Goal: Navigation & Orientation: Find specific page/section

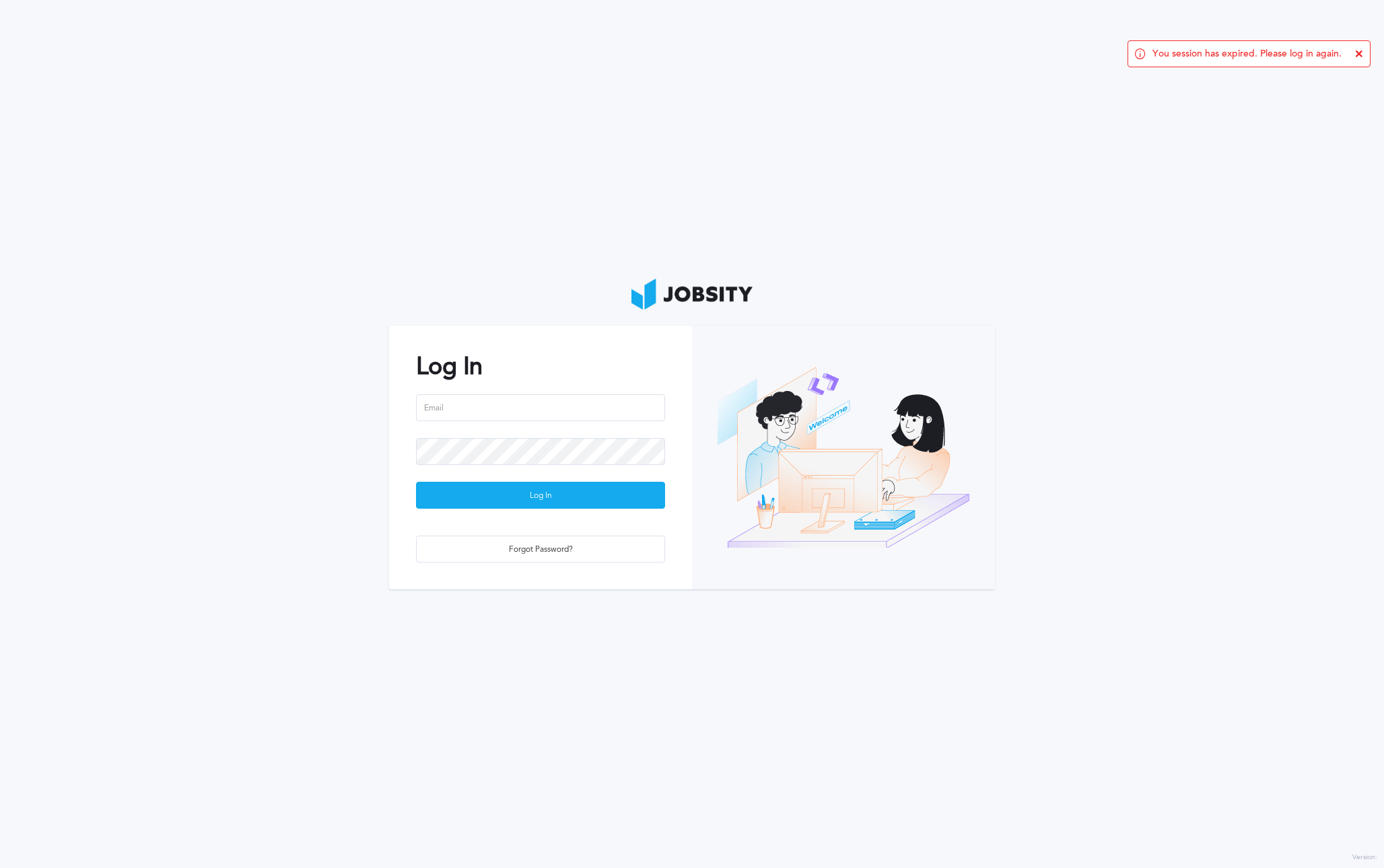
click at [475, 402] on input "email" at bounding box center [540, 408] width 249 height 27
type input "[PERSON_NAME][EMAIL_ADDRESS][PERSON_NAME][DOMAIN_NAME]"
click at [492, 496] on div "Log In" at bounding box center [539, 496] width 247 height 27
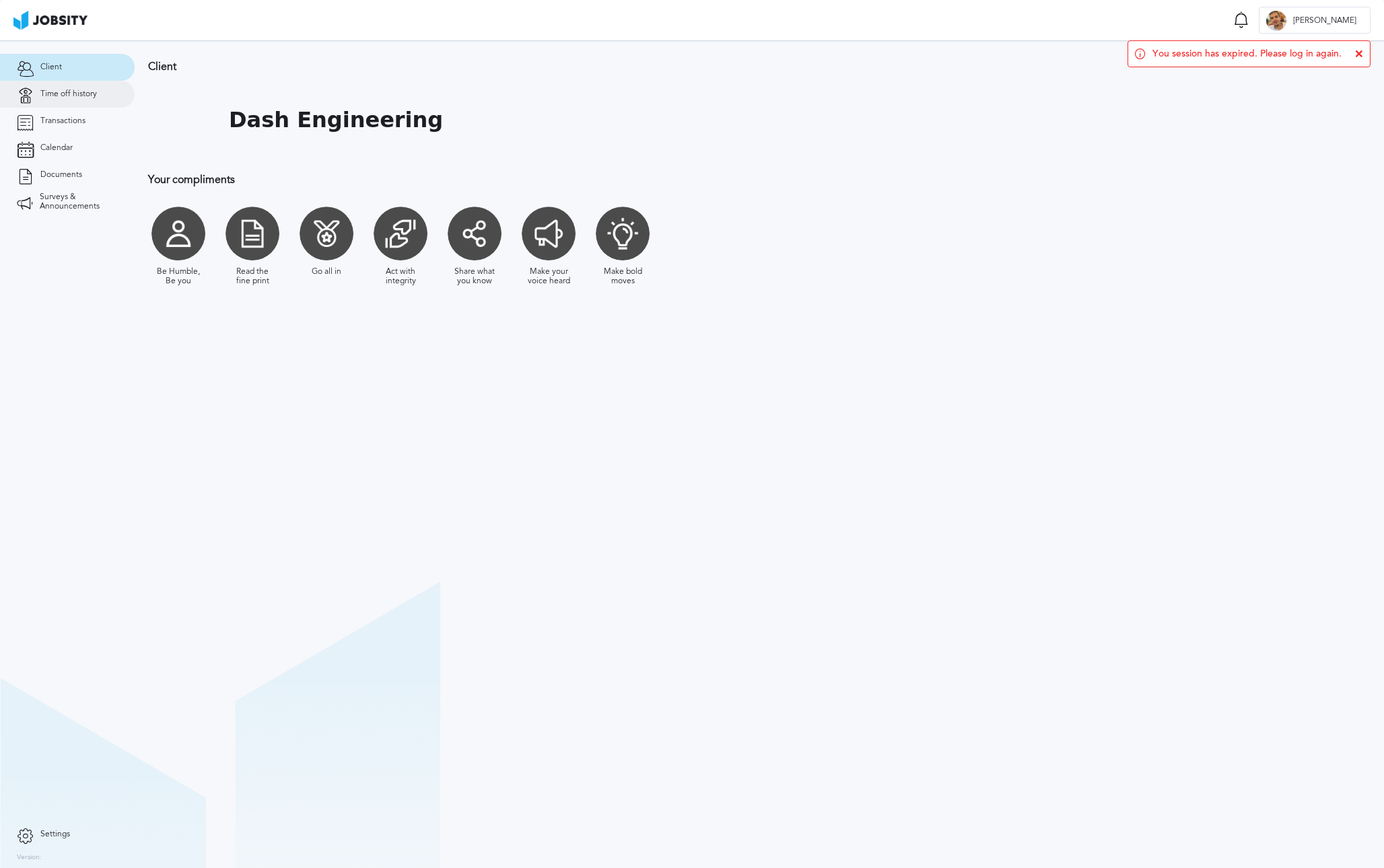
click at [78, 102] on link "Time off history" at bounding box center [67, 94] width 135 height 27
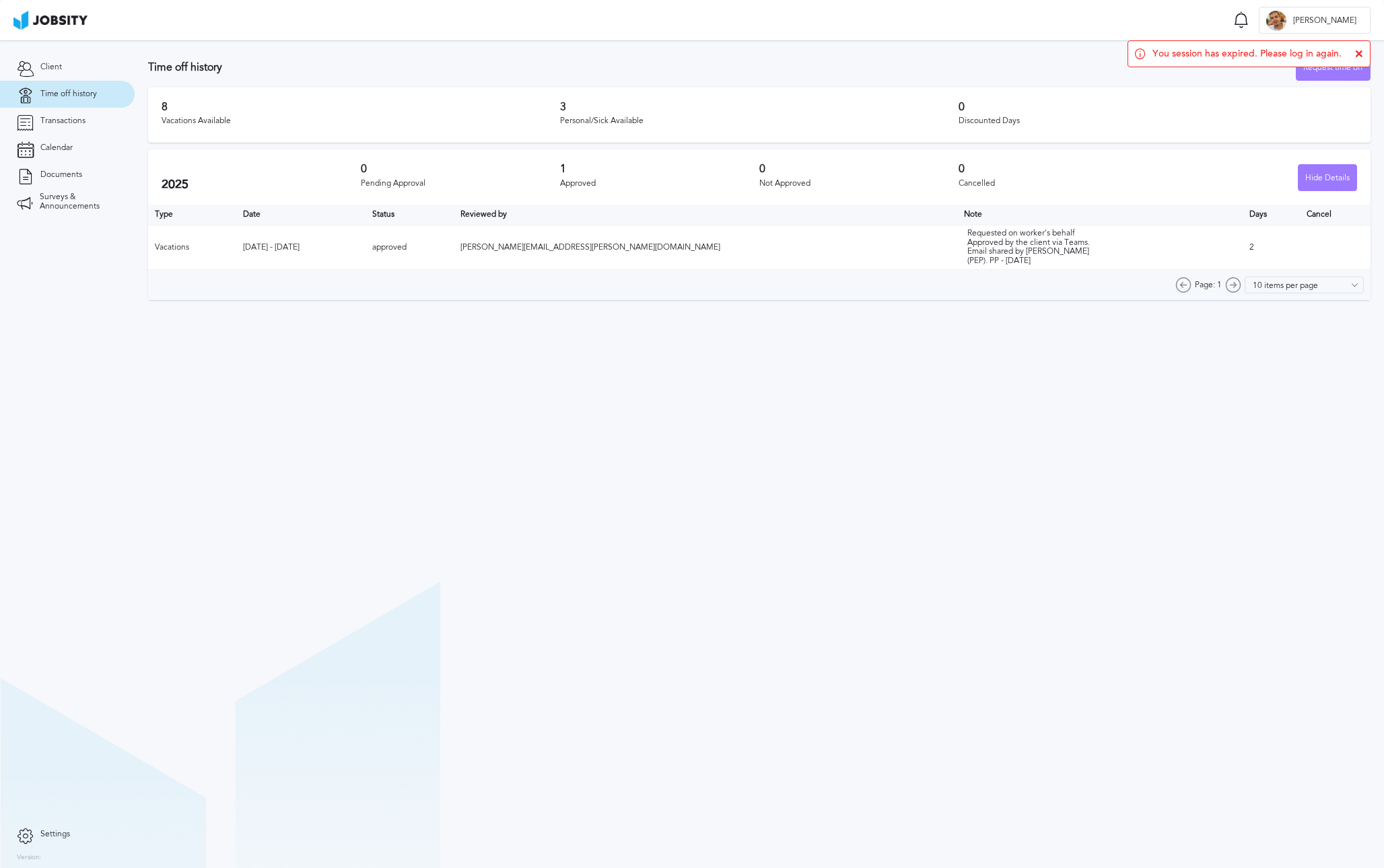
click at [1242, 245] on td "2" at bounding box center [1271, 247] width 57 height 45
drag, startPoint x: 159, startPoint y: 104, endPoint x: 197, endPoint y: 94, distance: 39.3
click at [197, 94] on div "8 Vacations Available 3 Personal/Sick Available 0 Discounted Days" at bounding box center [759, 114] width 1222 height 55
click at [1362, 52] on icon at bounding box center [1359, 53] width 8 height 8
click at [1336, 283] on input "10 items per page" at bounding box center [1309, 284] width 109 height 16
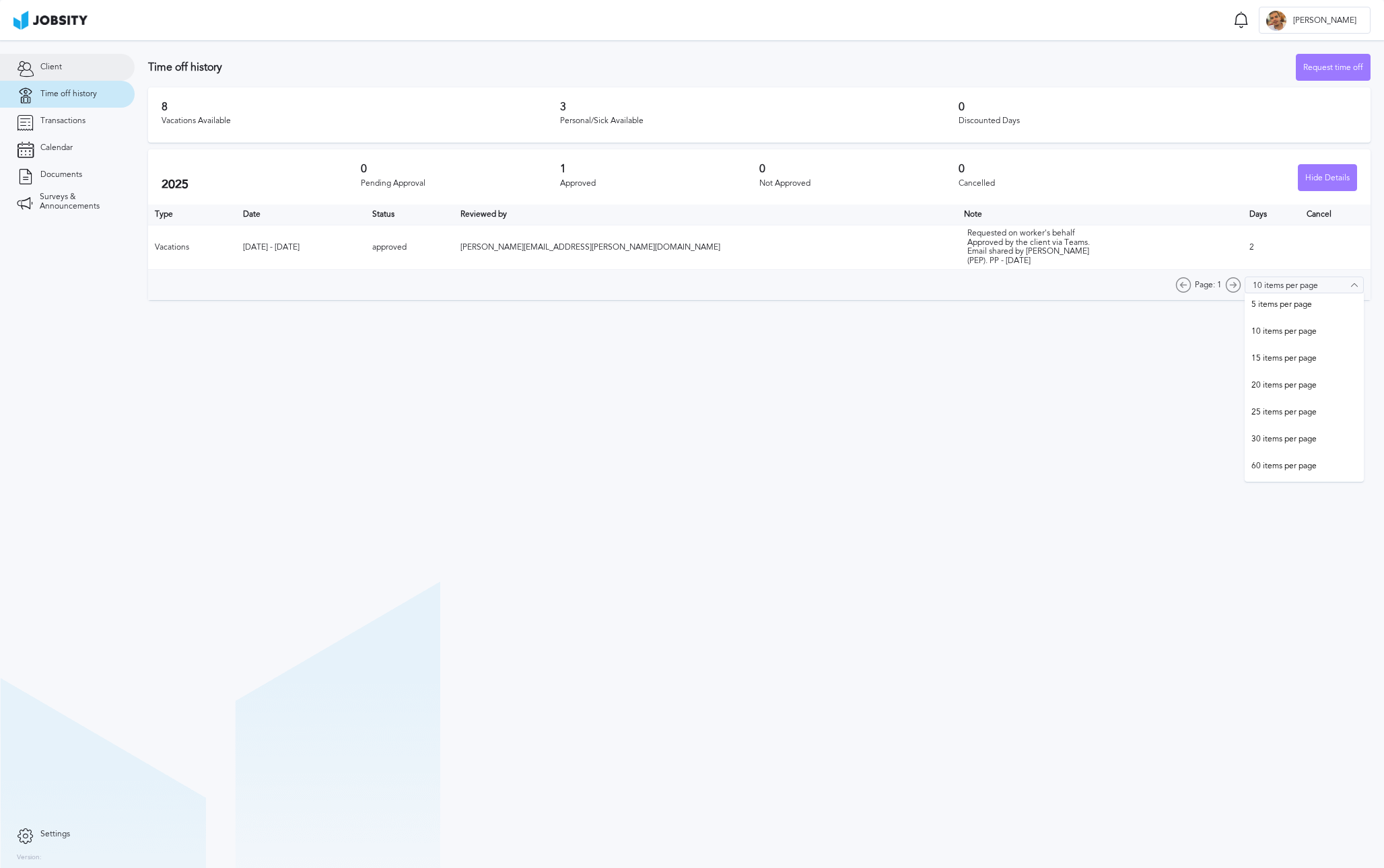
click at [49, 69] on span "Client" at bounding box center [51, 68] width 21 height 10
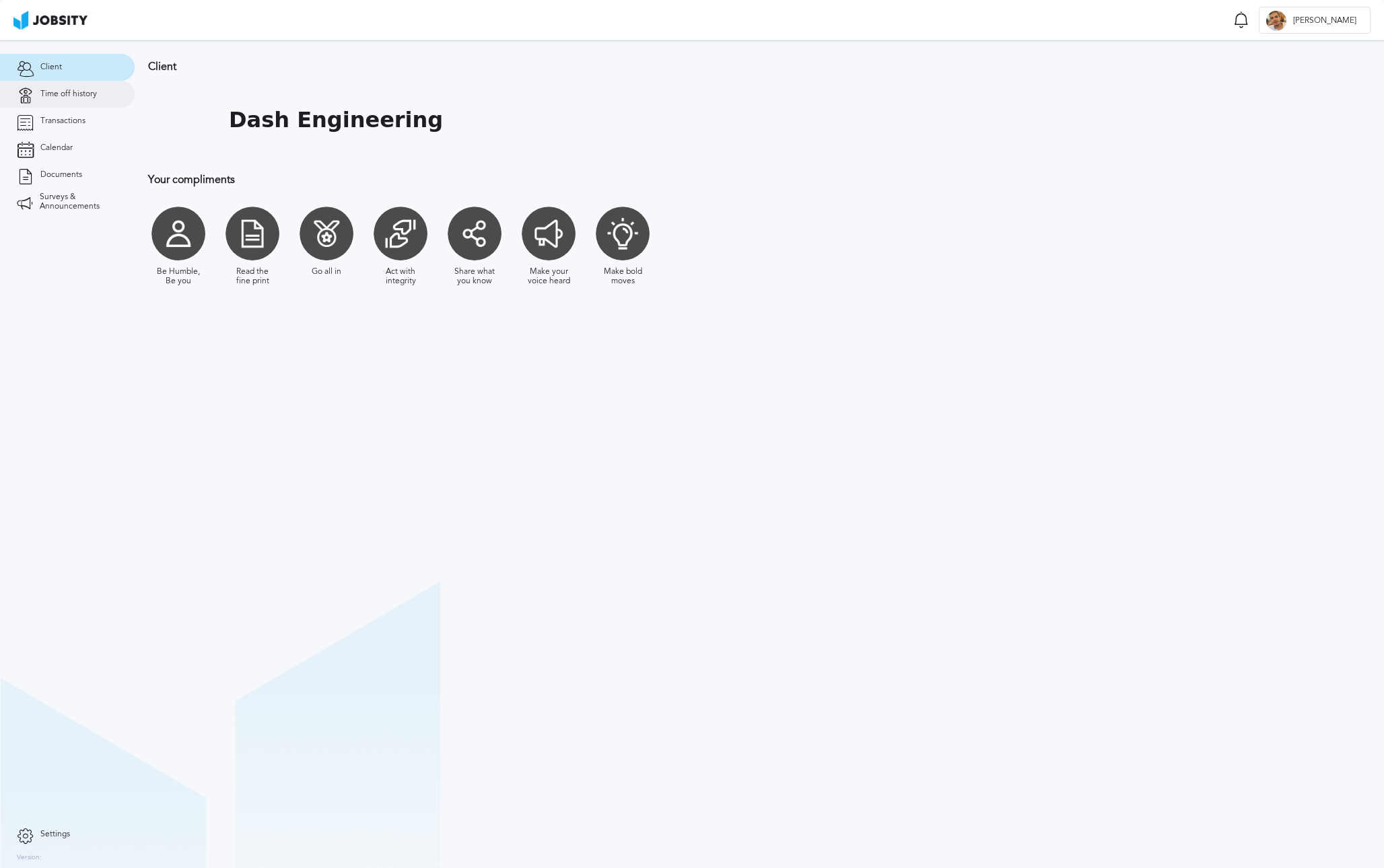
click at [77, 104] on link "Time off history" at bounding box center [67, 94] width 135 height 27
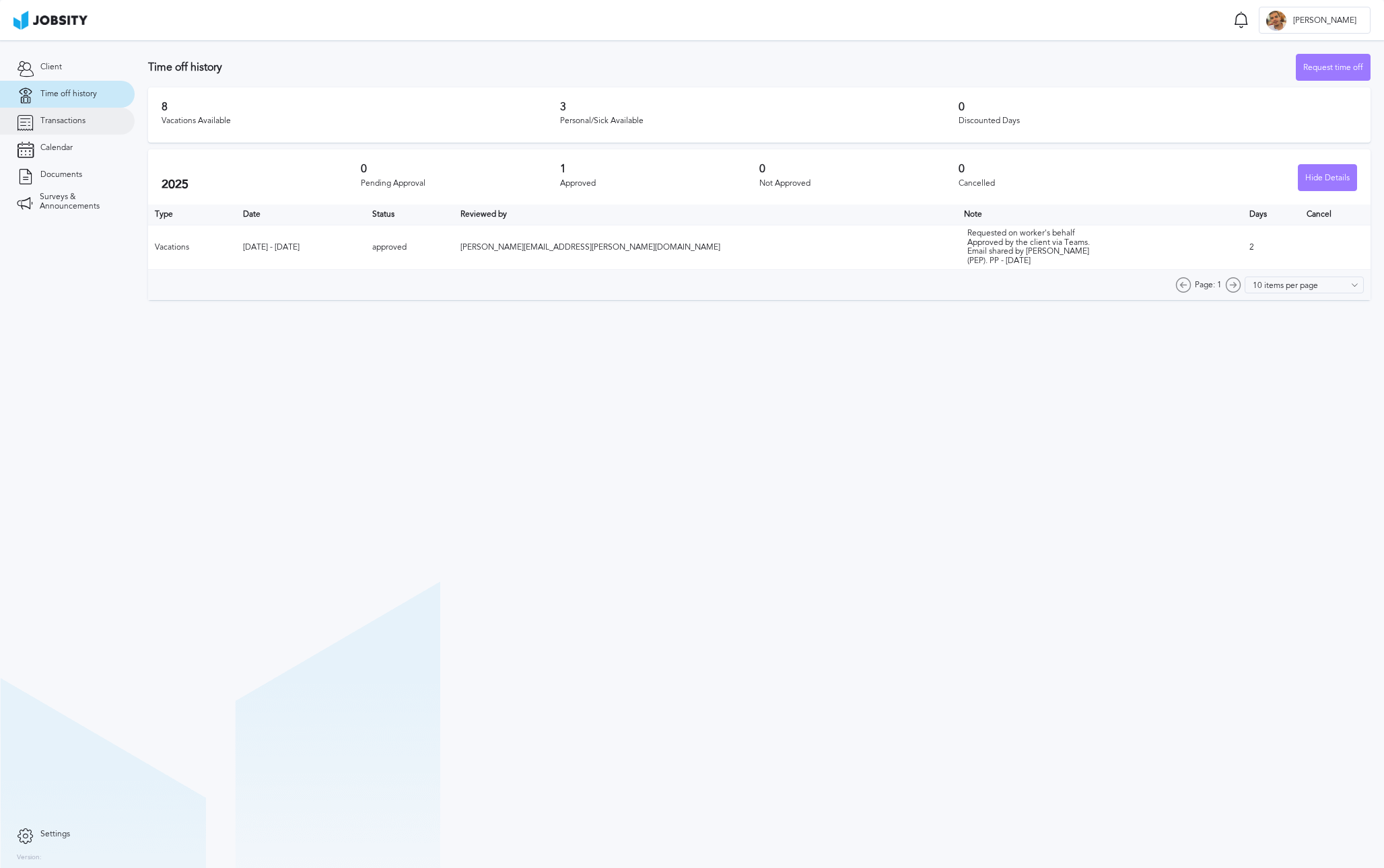
click at [64, 129] on link "Transactions" at bounding box center [67, 121] width 135 height 27
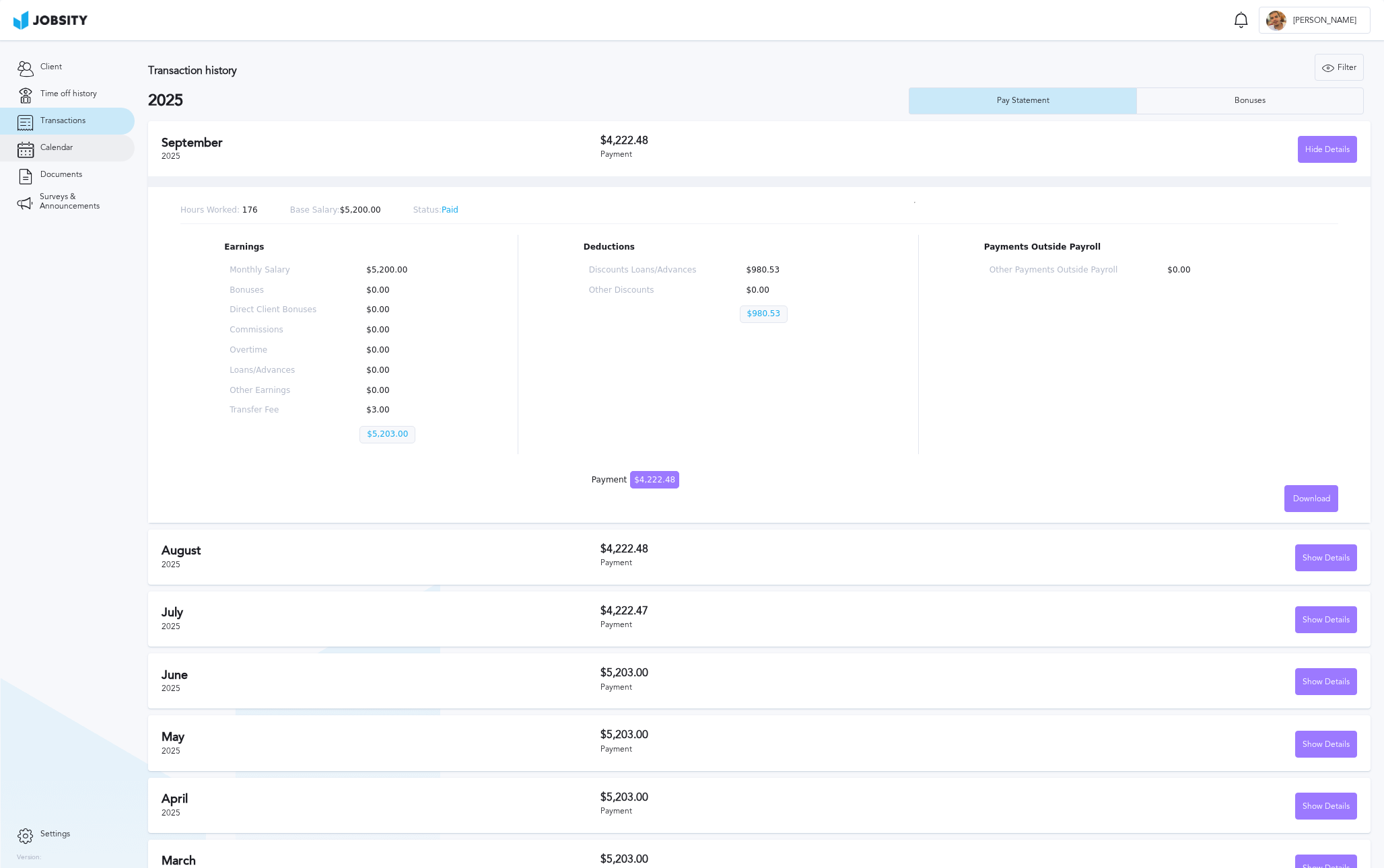
click at [58, 149] on span "Calendar" at bounding box center [56, 148] width 32 height 10
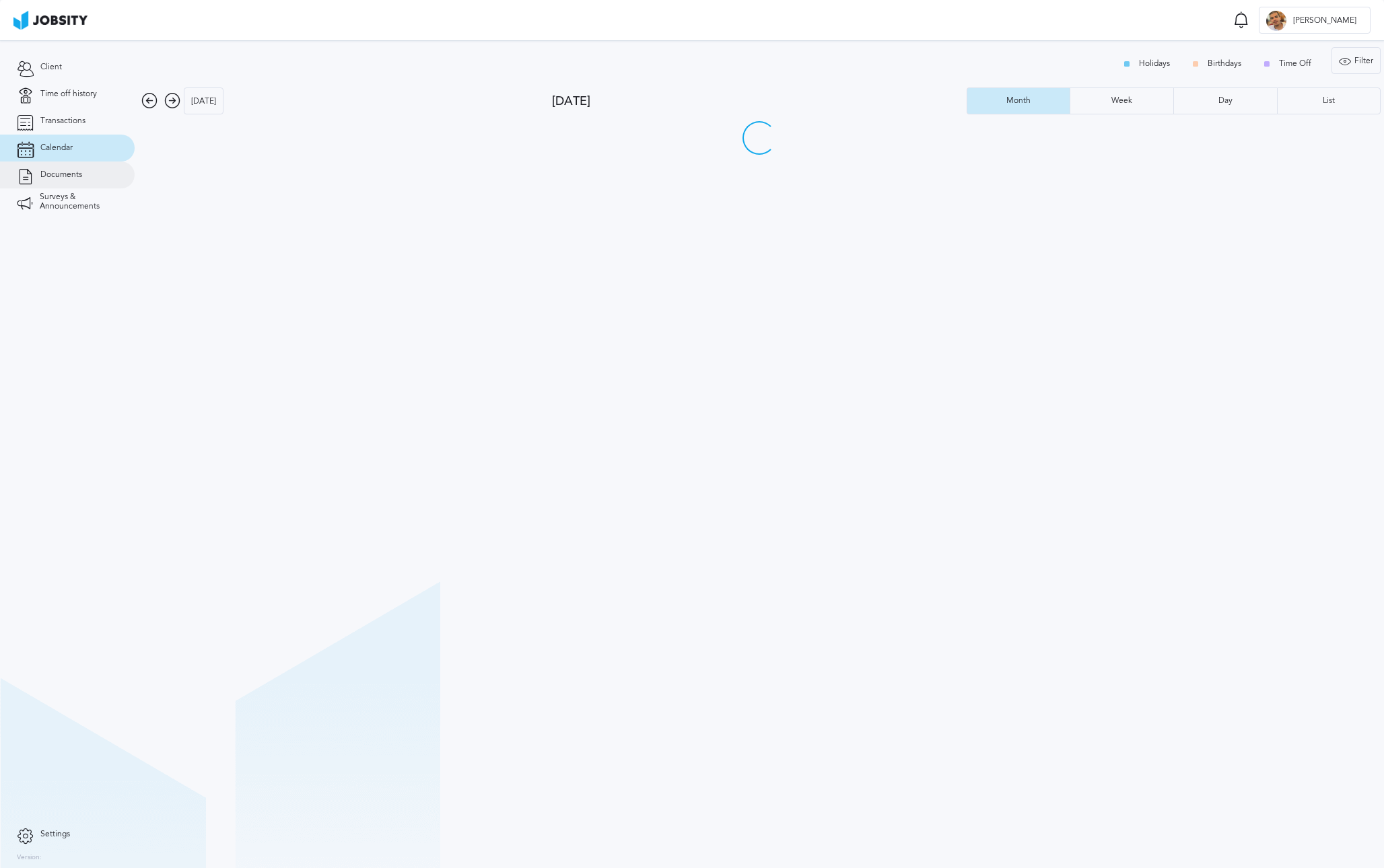
click at [52, 172] on span "Documents" at bounding box center [61, 176] width 42 height 10
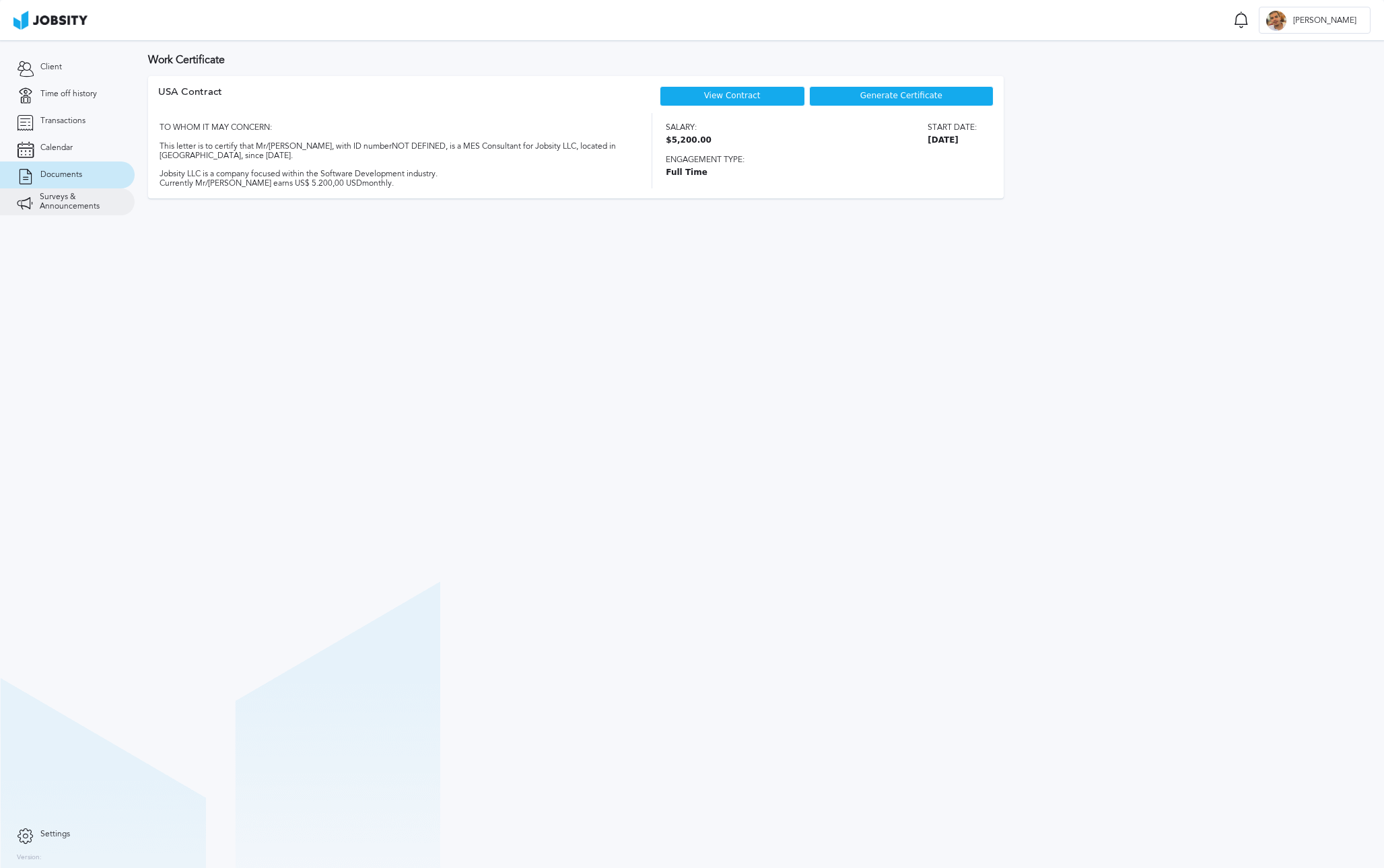
click at [83, 202] on span "Surveys & Announcements" at bounding box center [79, 201] width 78 height 18
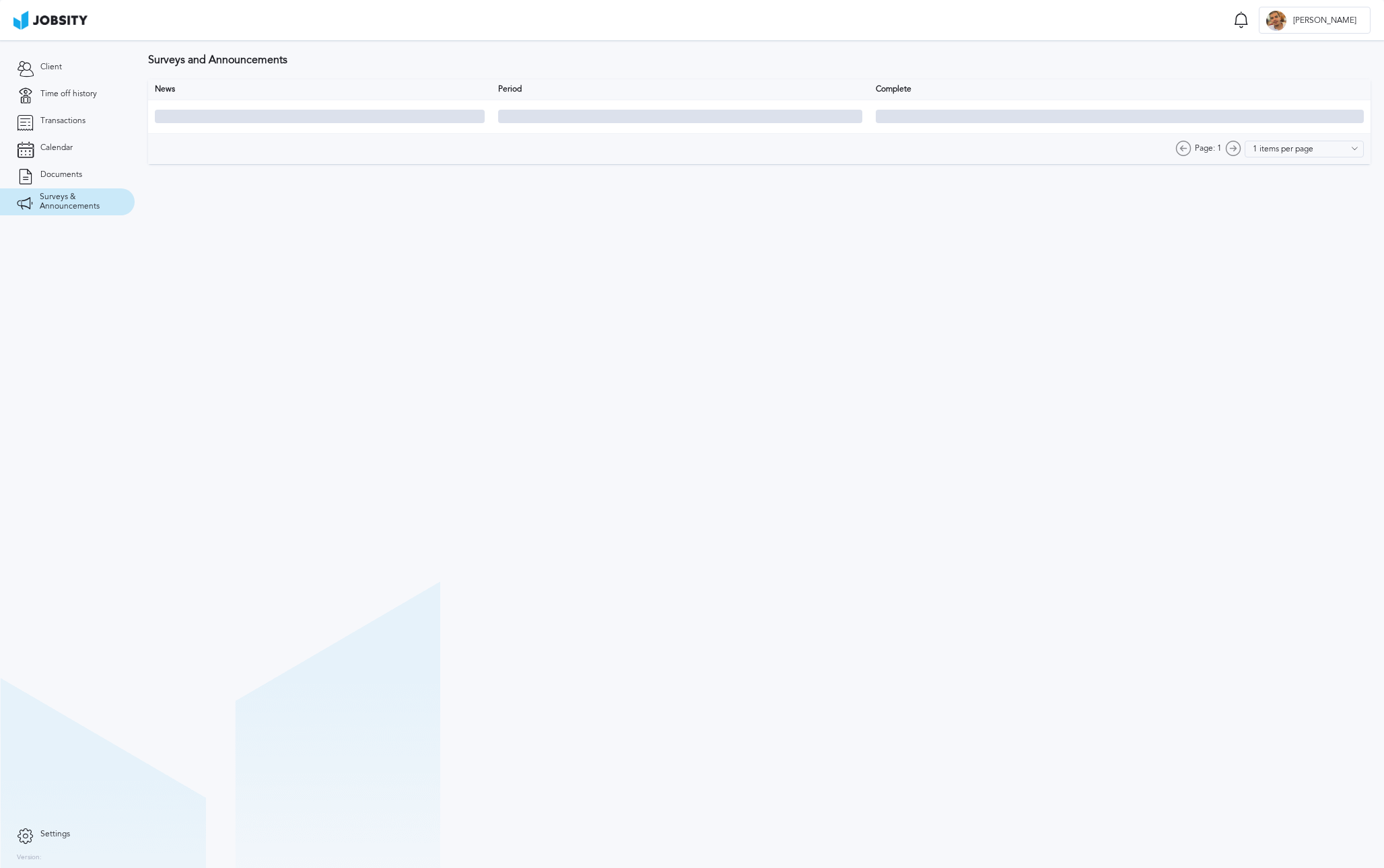
type input "10 items per page"
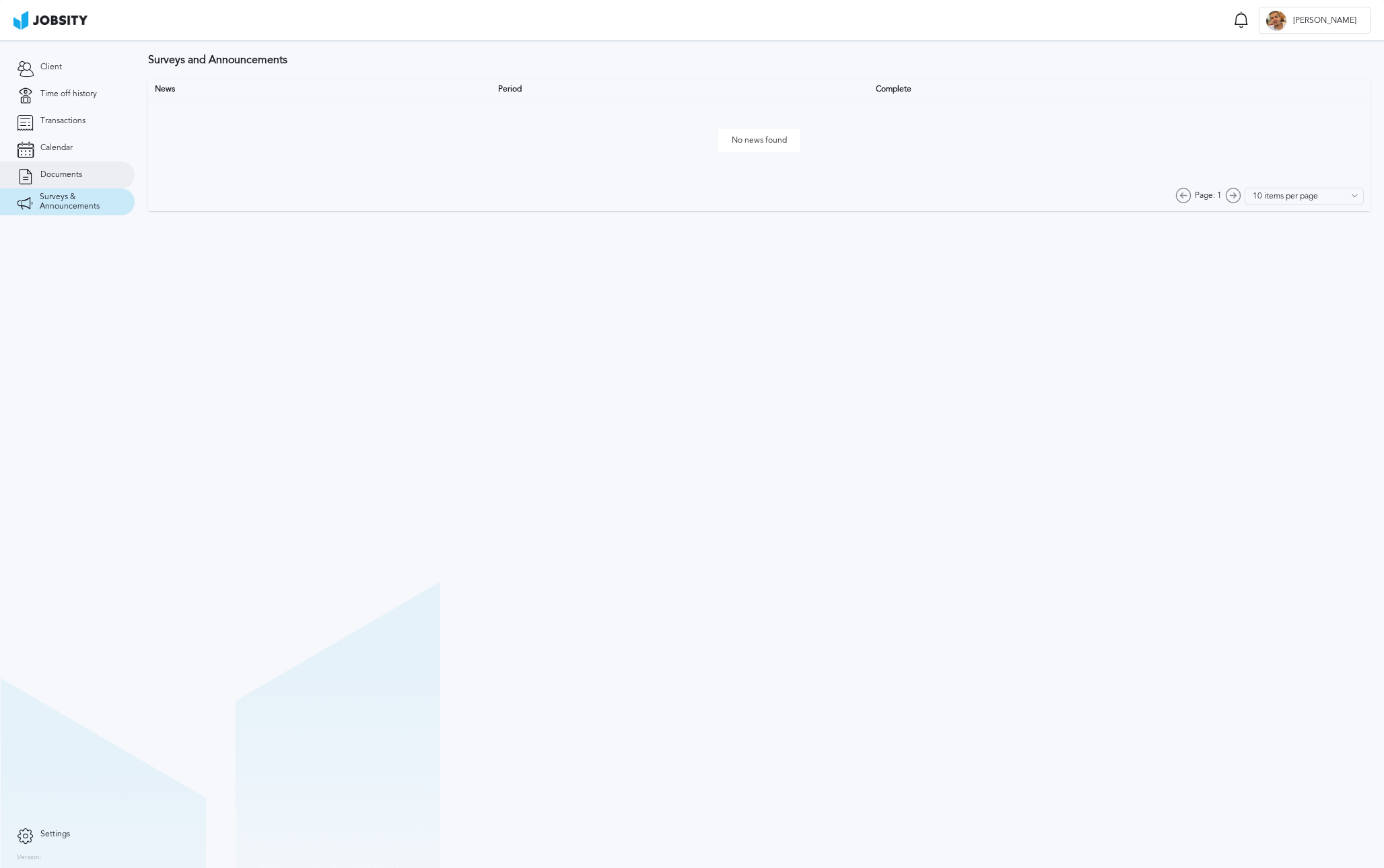
click at [69, 180] on link "Documents" at bounding box center [67, 176] width 135 height 27
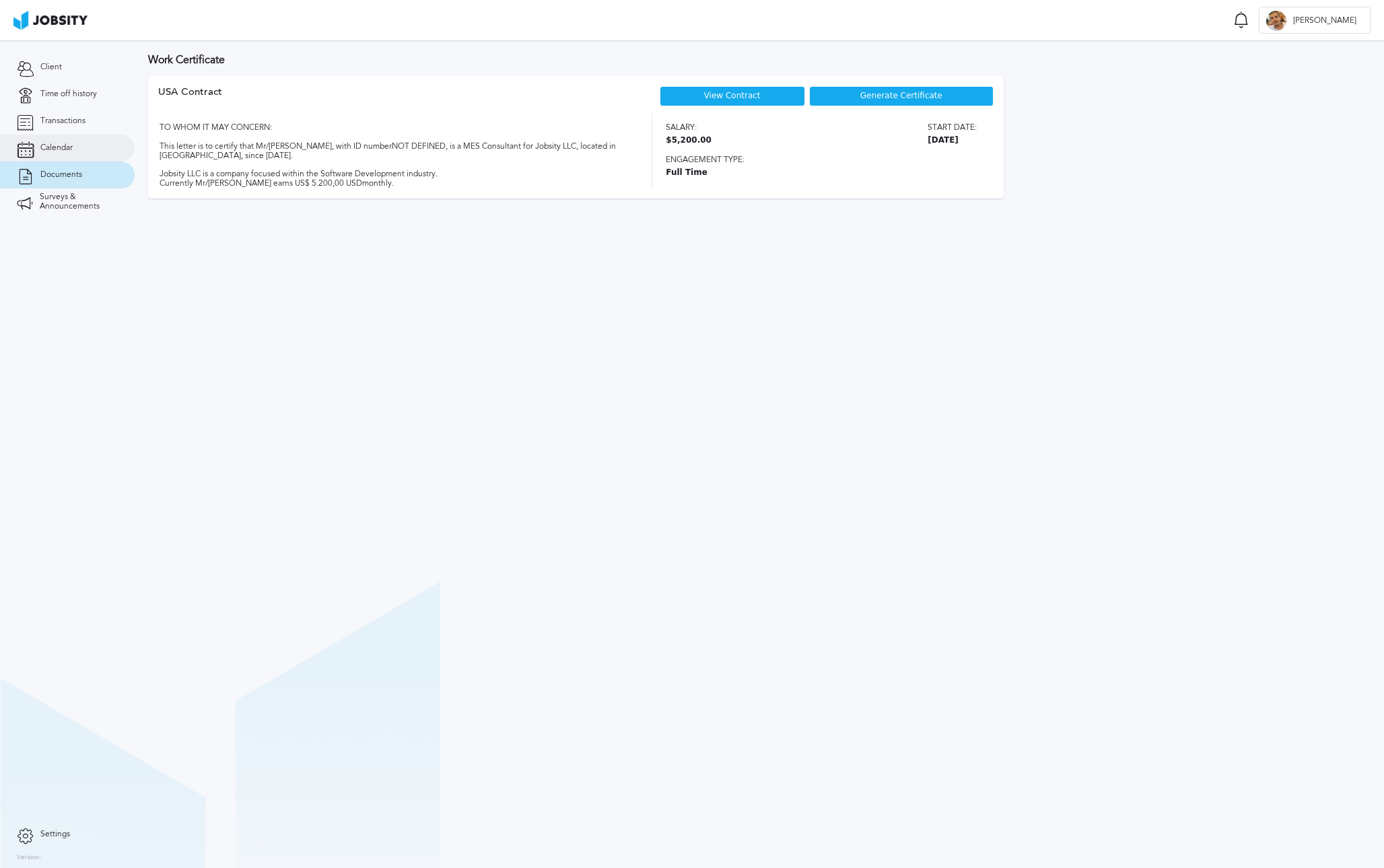
click at [65, 146] on span "Calendar" at bounding box center [56, 148] width 32 height 10
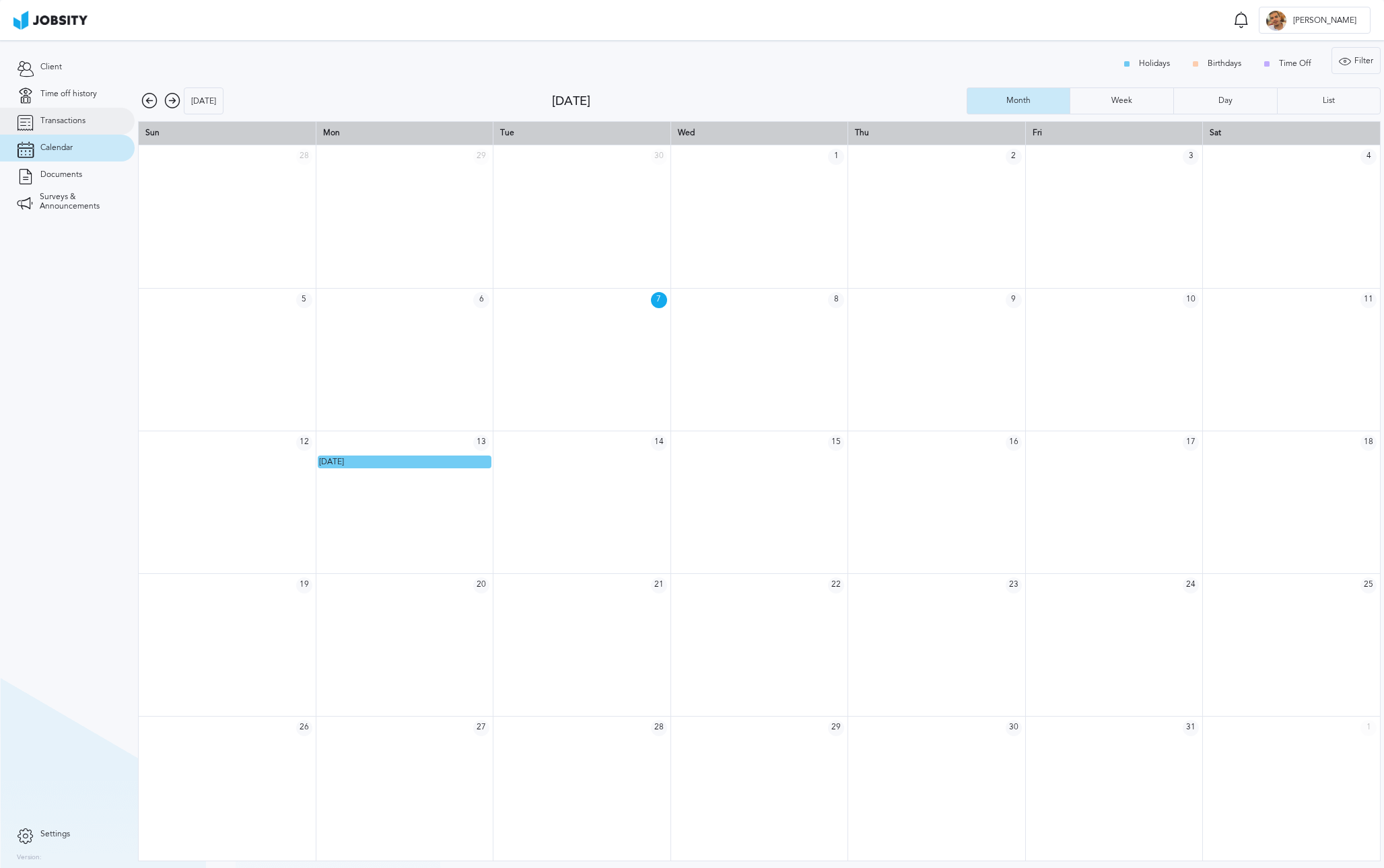
click at [74, 127] on link "Transactions" at bounding box center [67, 121] width 135 height 27
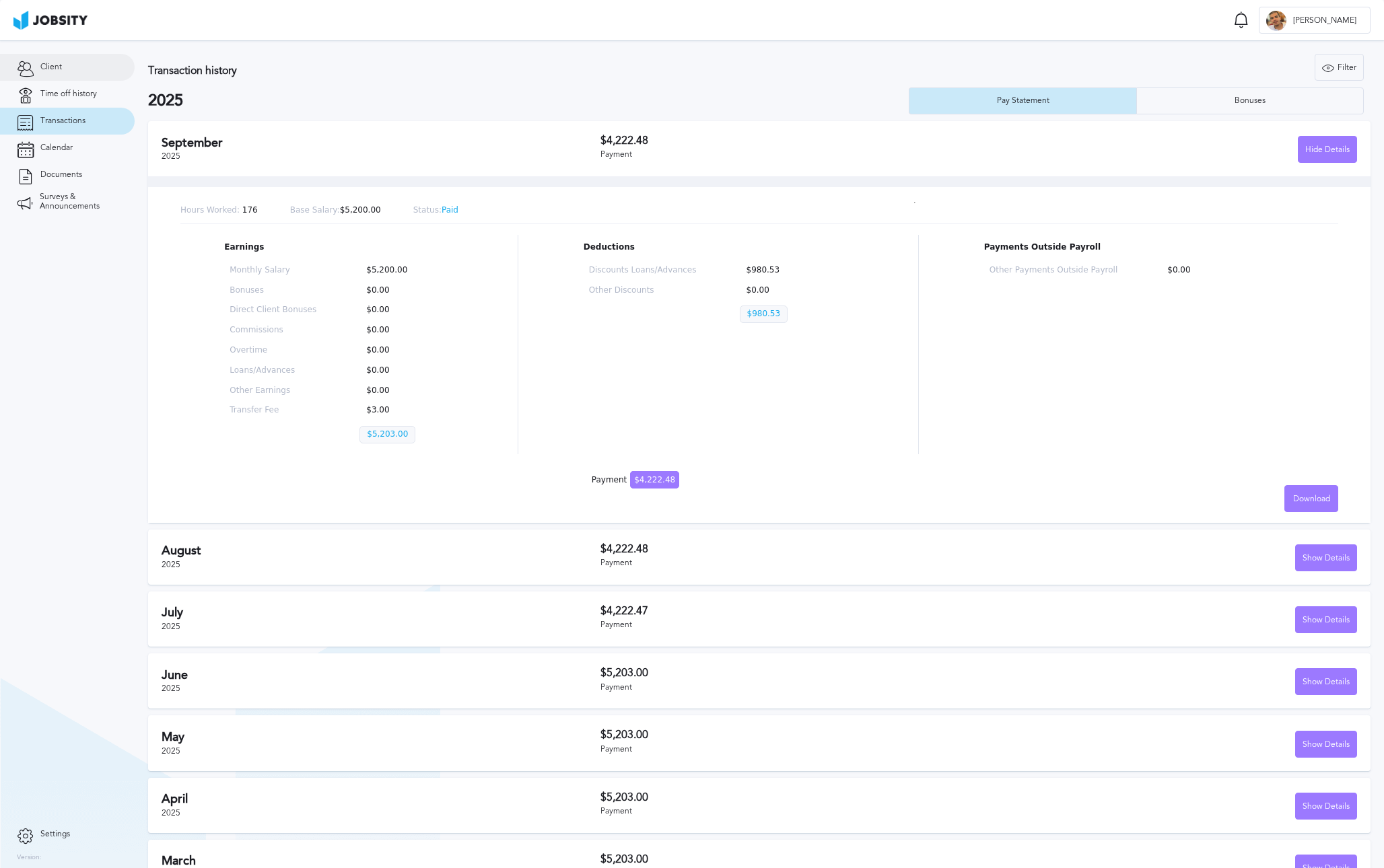
click at [60, 71] on span "Client" at bounding box center [51, 68] width 21 height 10
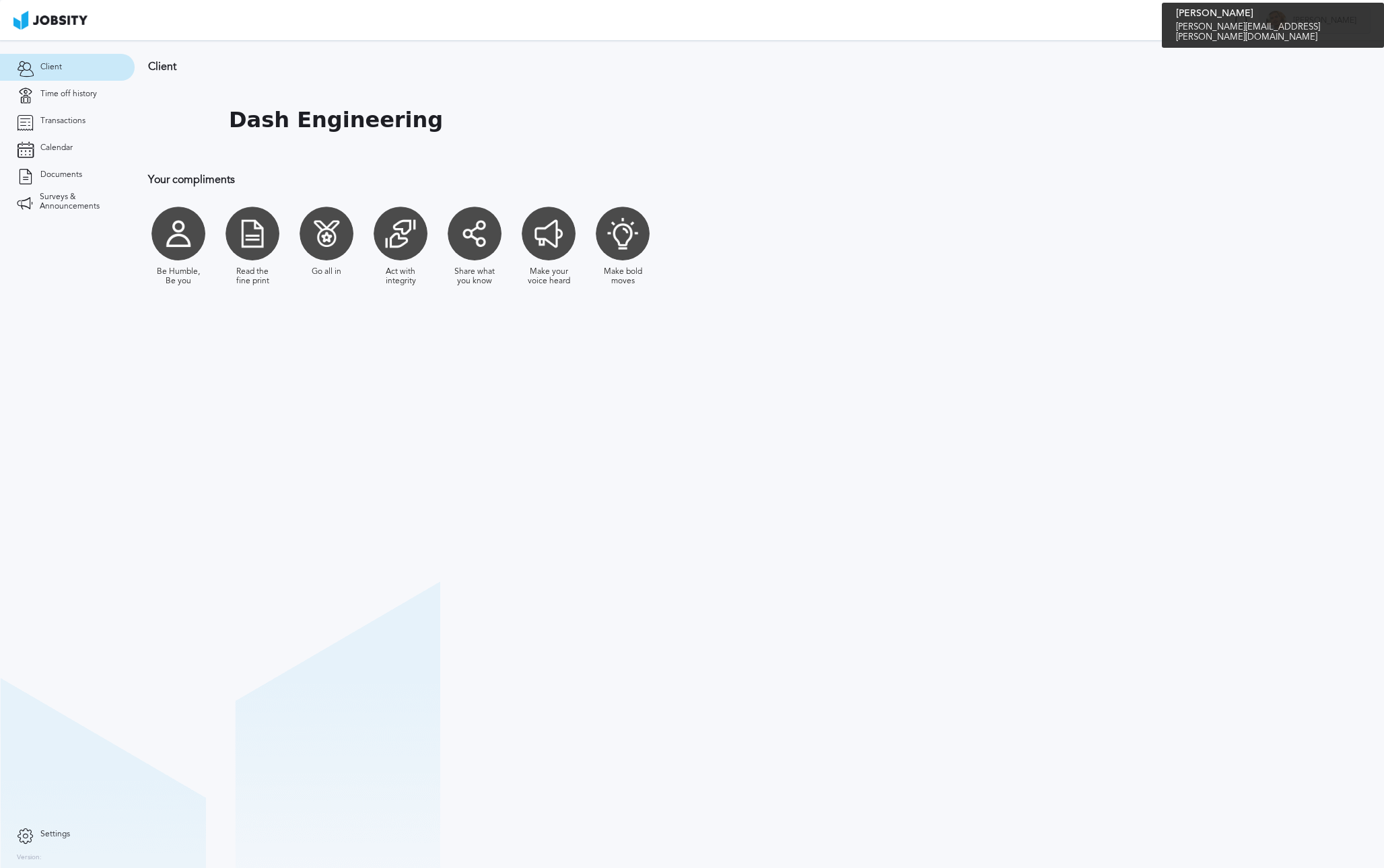
click at [1335, 23] on span "[PERSON_NAME]" at bounding box center [1324, 21] width 77 height 10
click at [1216, 168] on div "Log Out" at bounding box center [692, 434] width 1384 height 868
click at [38, 829] on link "Settings" at bounding box center [67, 834] width 135 height 27
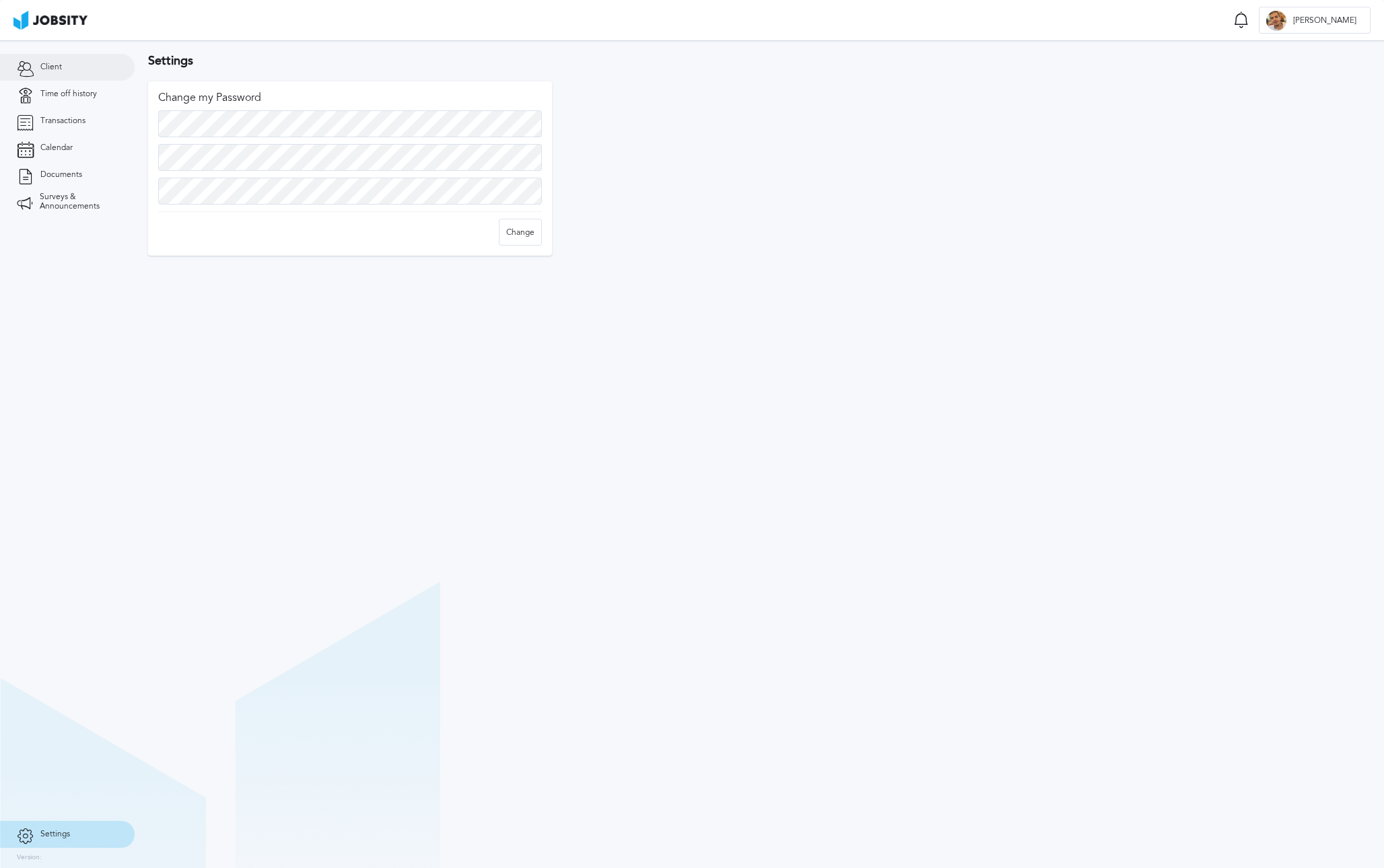
click at [64, 63] on link "Client" at bounding box center [67, 68] width 135 height 27
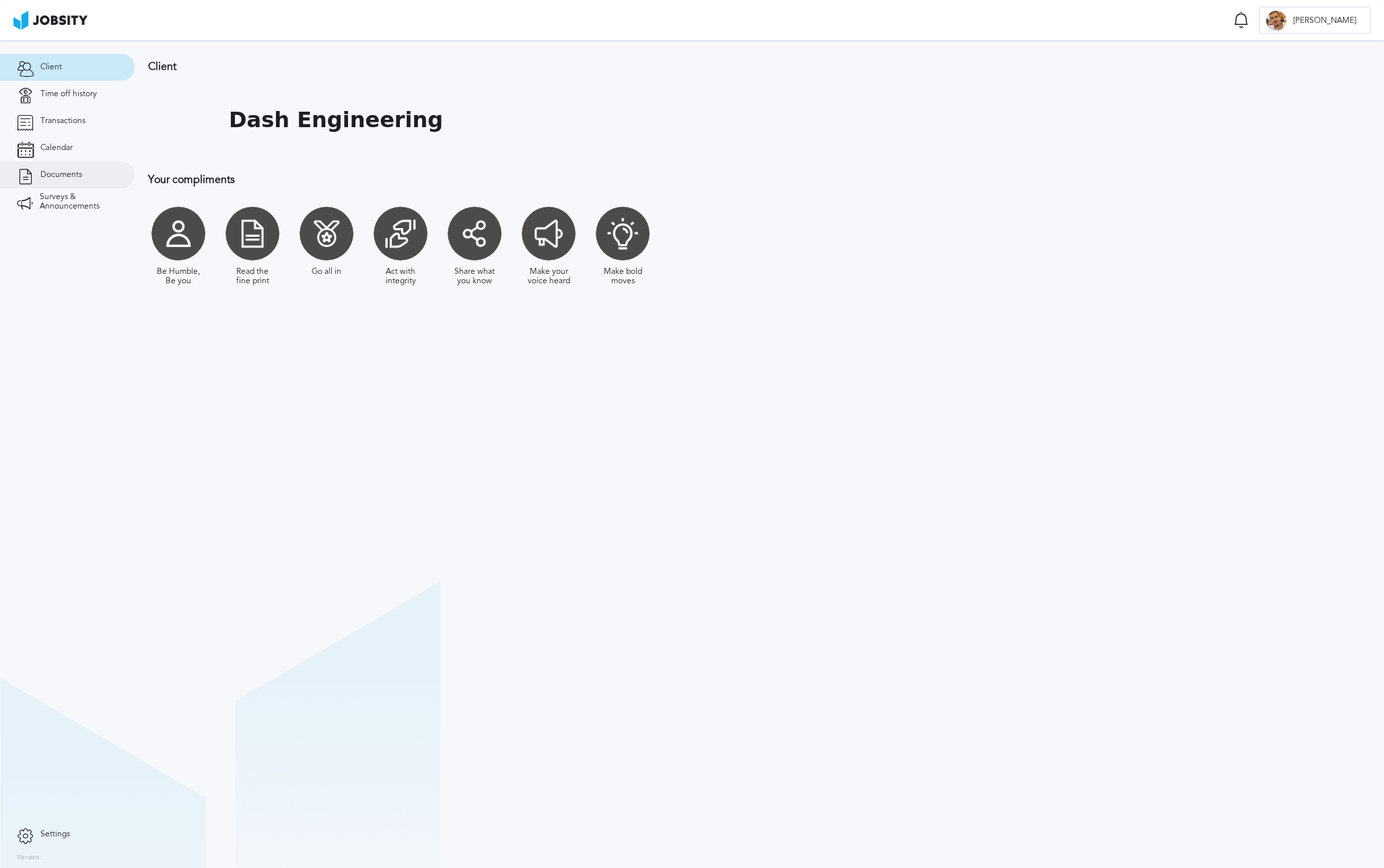
click at [60, 171] on span "Documents" at bounding box center [61, 176] width 42 height 10
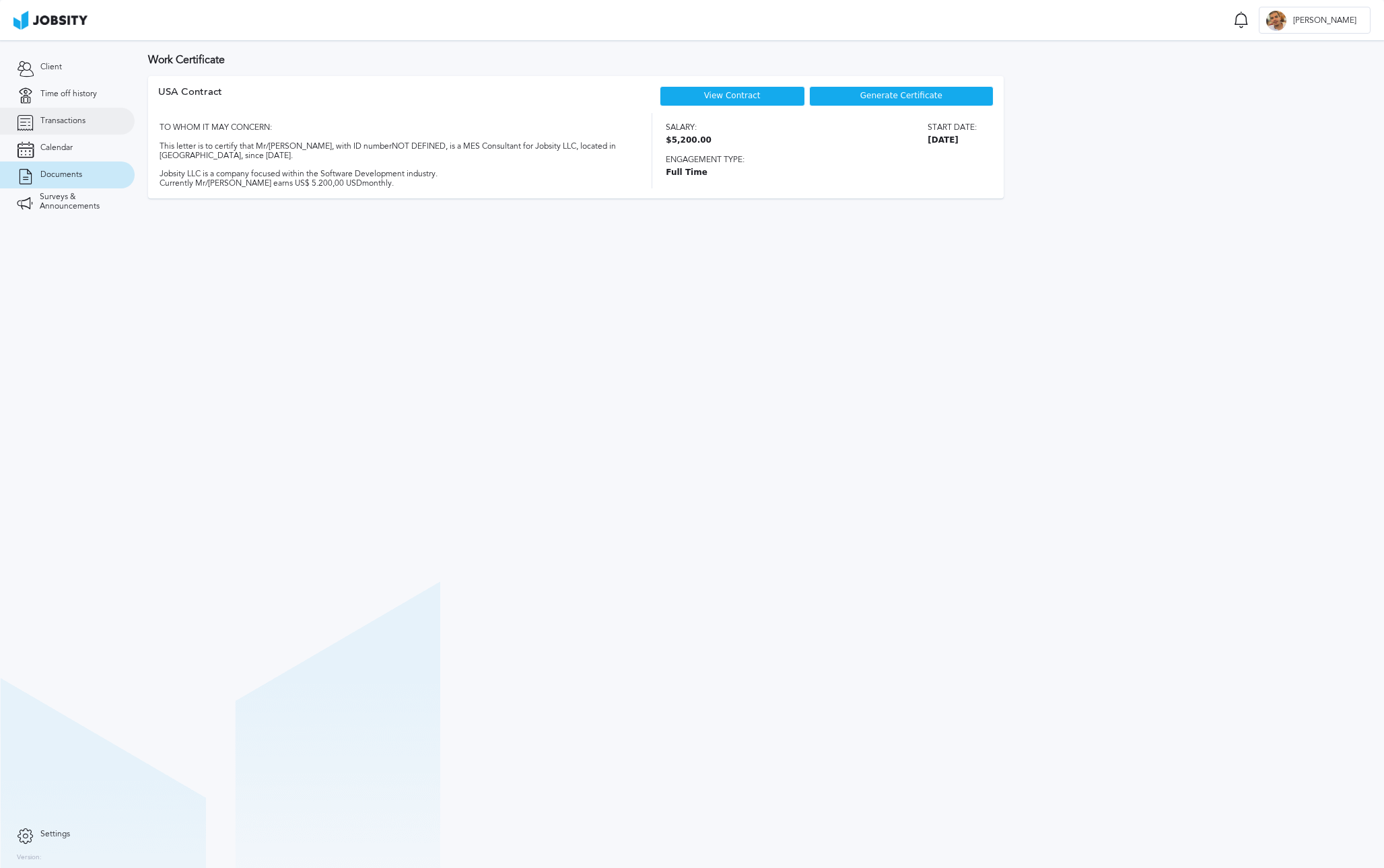
click at [75, 124] on span "Transactions" at bounding box center [63, 121] width 45 height 10
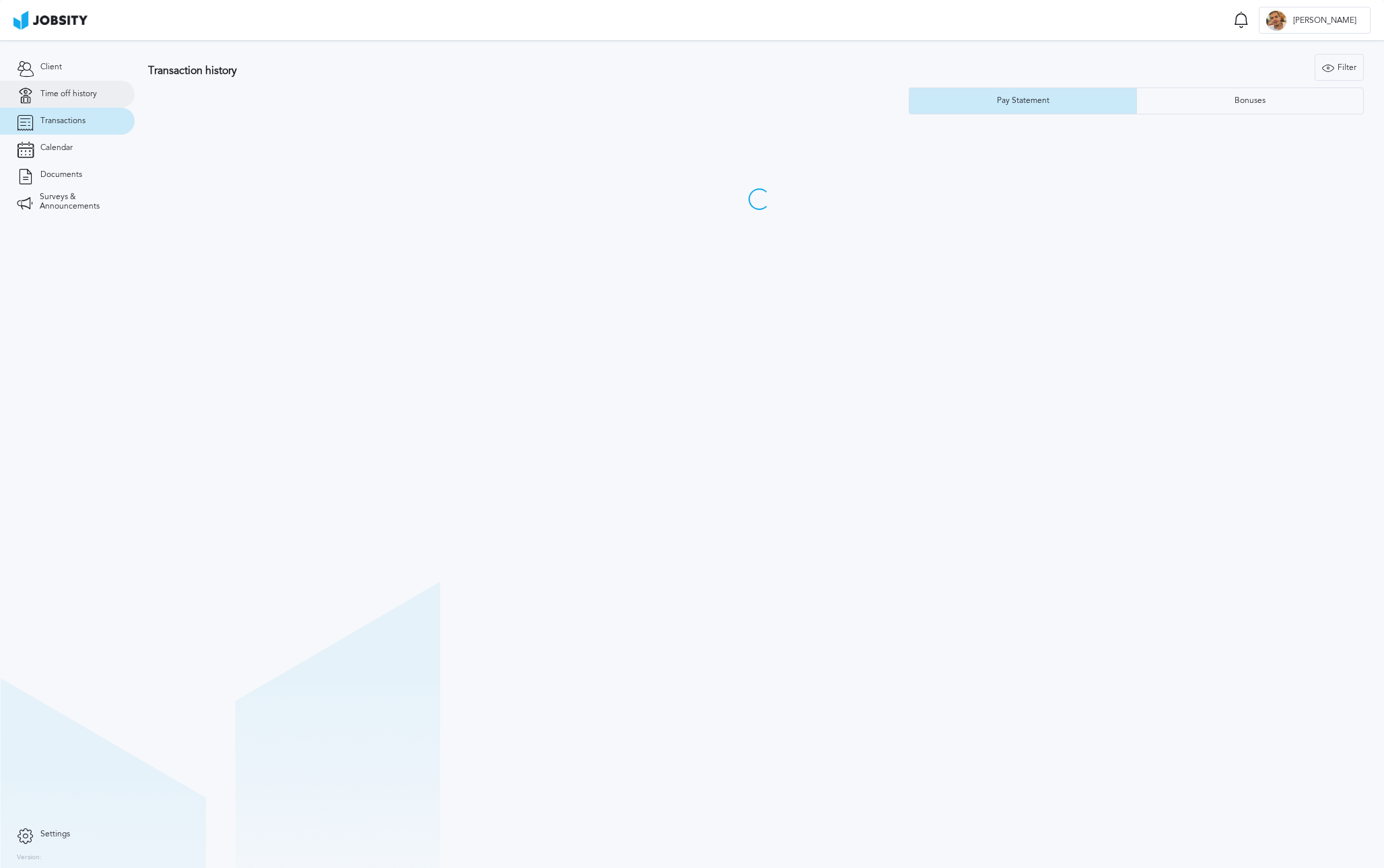
click at [69, 92] on span "Time off history" at bounding box center [69, 94] width 56 height 10
